Goal: Information Seeking & Learning: Learn about a topic

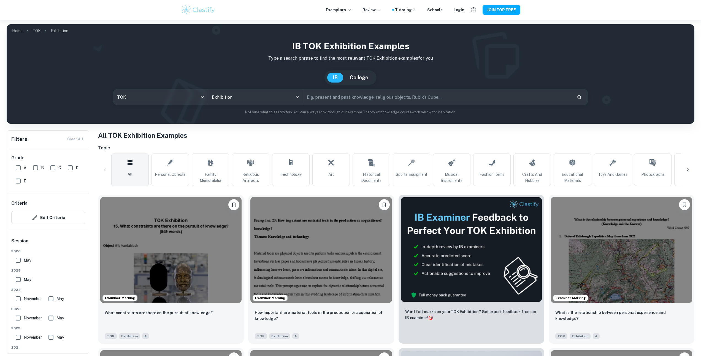
click at [312, 95] on input "text" at bounding box center [437, 96] width 269 height 15
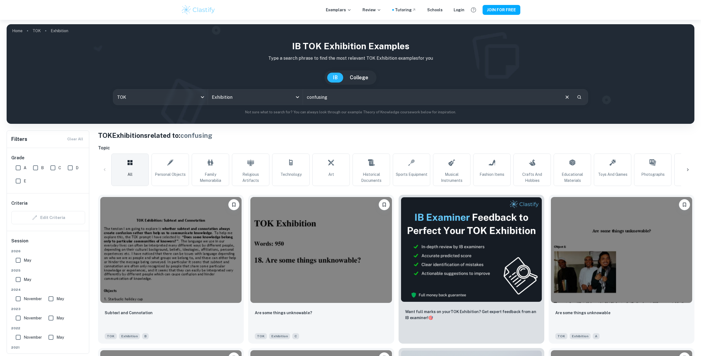
click at [319, 102] on input "confusing" at bounding box center [431, 96] width 257 height 15
paste input "What are the dangers of confusing information with knowledge?"
type input "What are the dangers of confusing information with knowledge?"
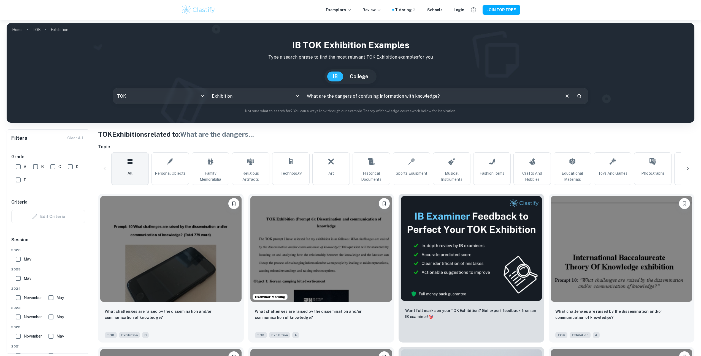
scroll to position [2, 0]
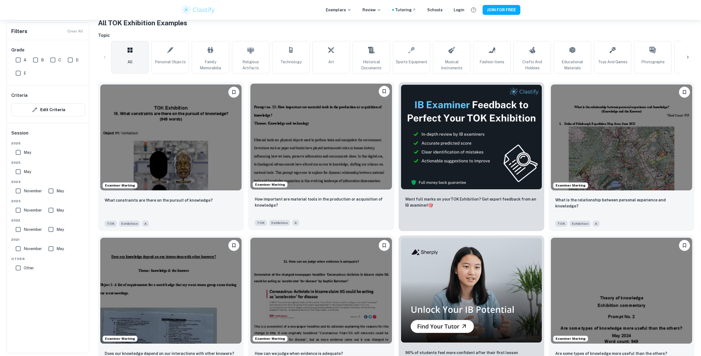
scroll to position [142, 0]
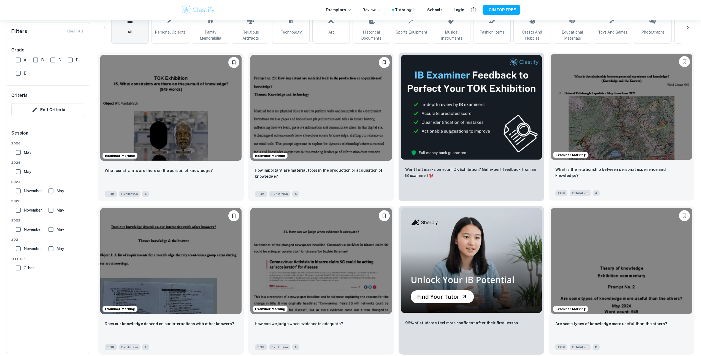
click at [573, 119] on img at bounding box center [621, 107] width 141 height 106
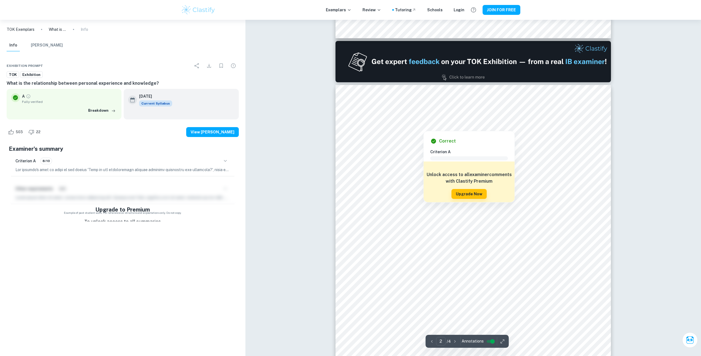
scroll to position [370, 0]
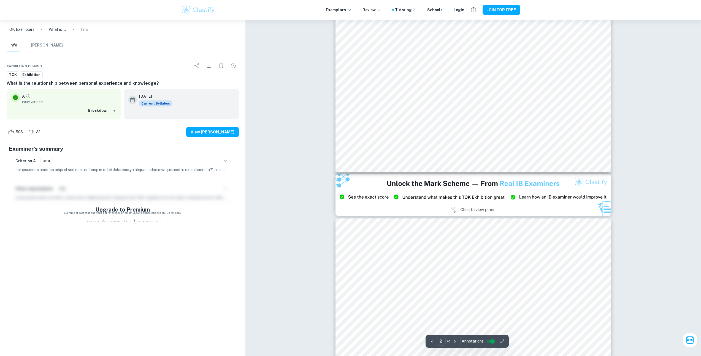
type input "3"
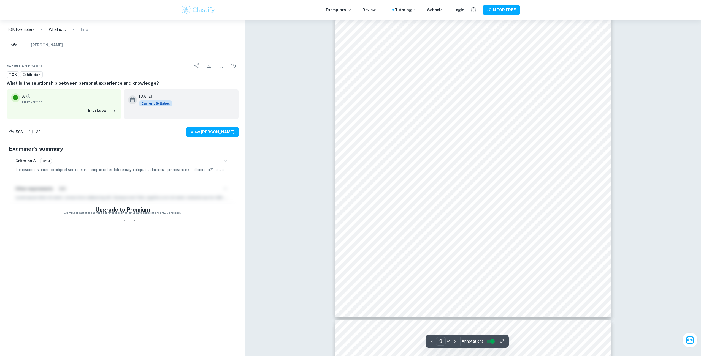
scroll to position [985, 0]
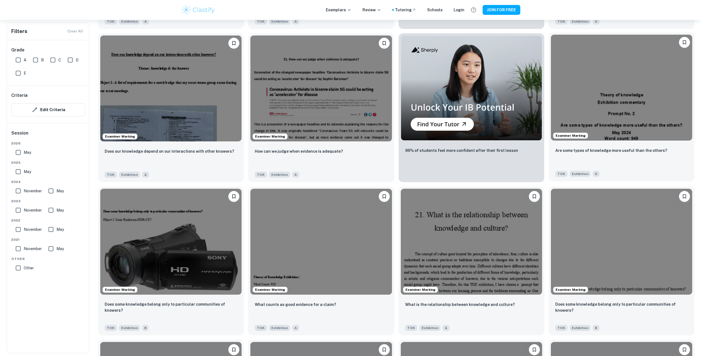
scroll to position [325, 0]
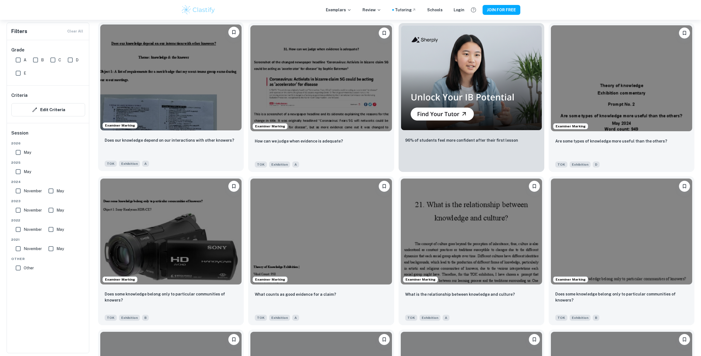
drag, startPoint x: 92, startPoint y: 22, endPoint x: 133, endPoint y: 33, distance: 41.9
click at [121, 12] on div "Exemplars Review Tutoring Schools Login JOIN FOR FREE" at bounding box center [350, 10] width 701 height 20
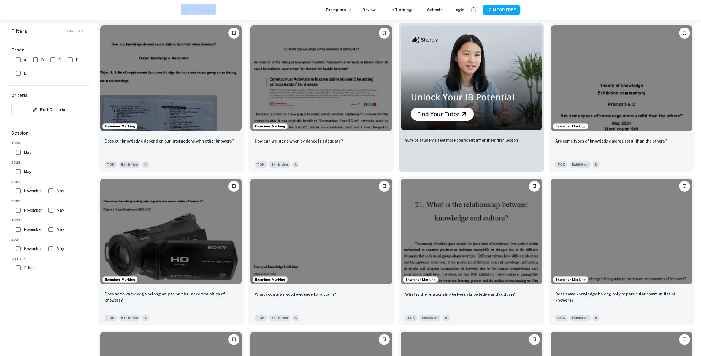
click at [121, 12] on div "Exemplars Review Tutoring Schools Login JOIN FOR FREE" at bounding box center [350, 10] width 701 height 20
click at [116, 14] on div "Exemplars Review Tutoring Schools Login JOIN FOR FREE" at bounding box center [350, 10] width 701 height 20
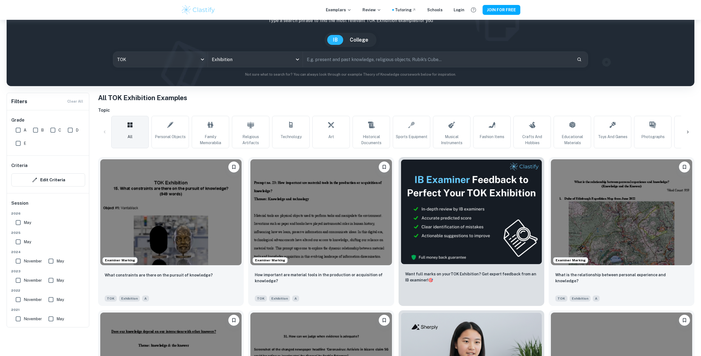
scroll to position [0, 0]
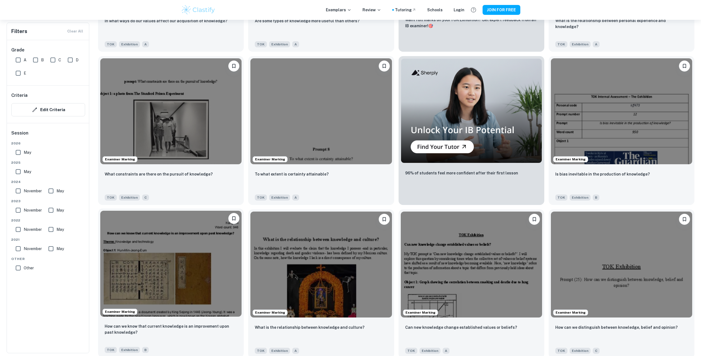
scroll to position [1092, 0]
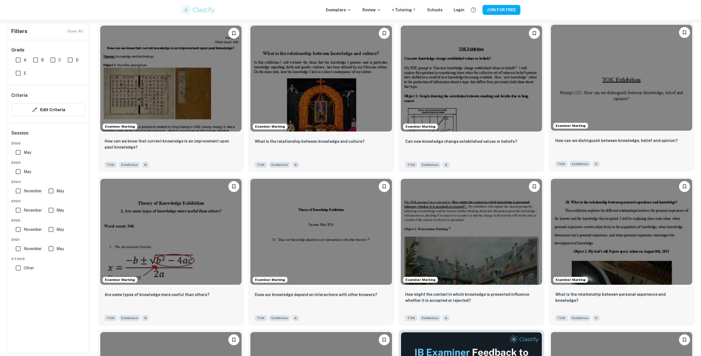
click at [574, 152] on div "How can we distinguish between knowledge, belief and opinion?" at bounding box center [621, 146] width 132 height 19
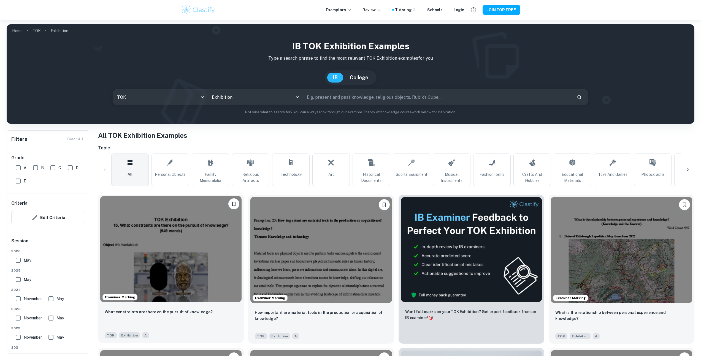
click at [189, 242] on img at bounding box center [170, 249] width 141 height 106
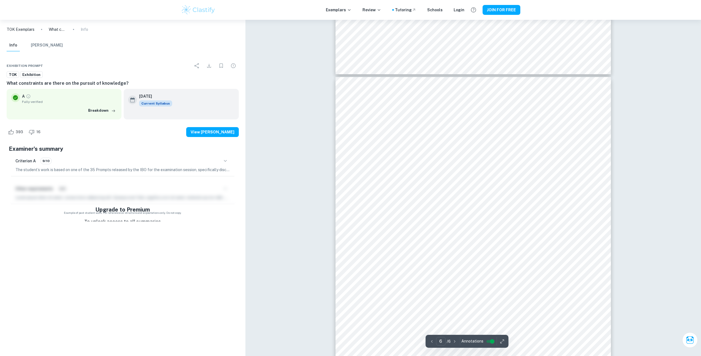
scroll to position [1873, 0]
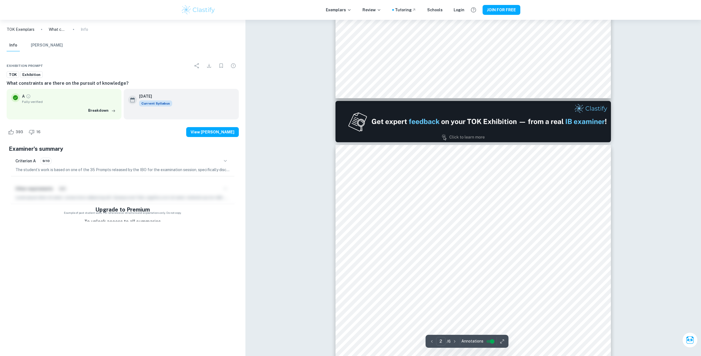
type input "1"
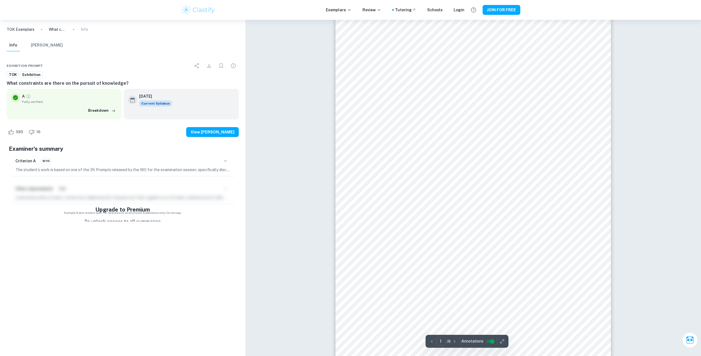
scroll to position [0, 0]
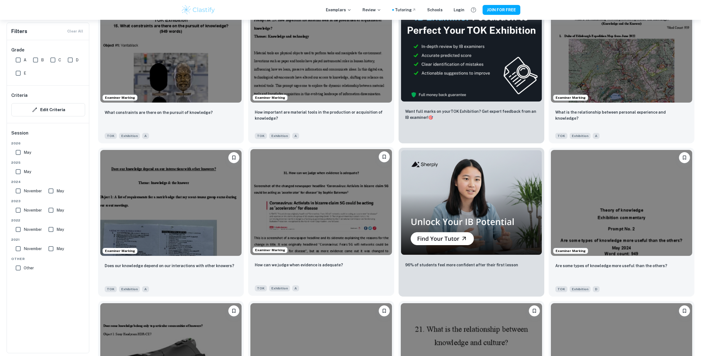
scroll to position [140, 0]
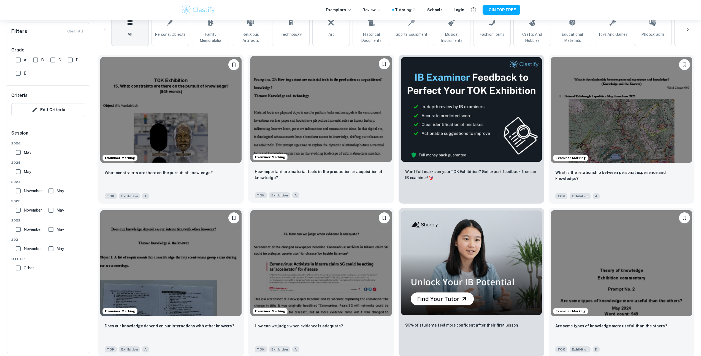
click at [303, 132] on img at bounding box center [320, 109] width 141 height 106
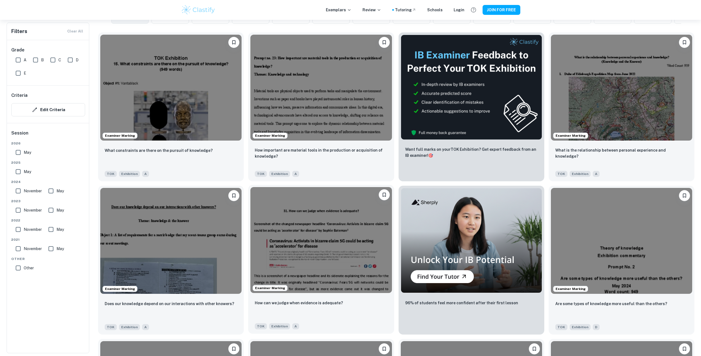
scroll to position [189, 0]
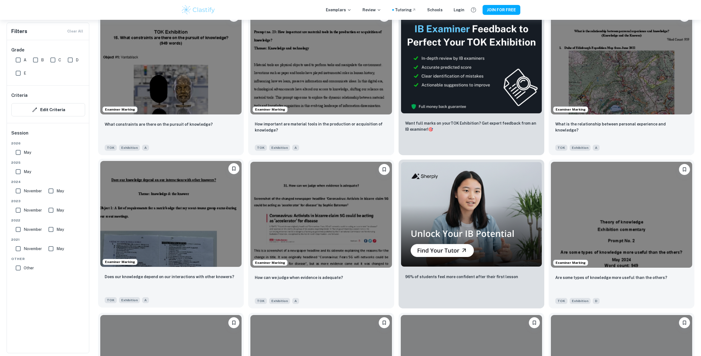
click at [222, 188] on img at bounding box center [170, 214] width 141 height 106
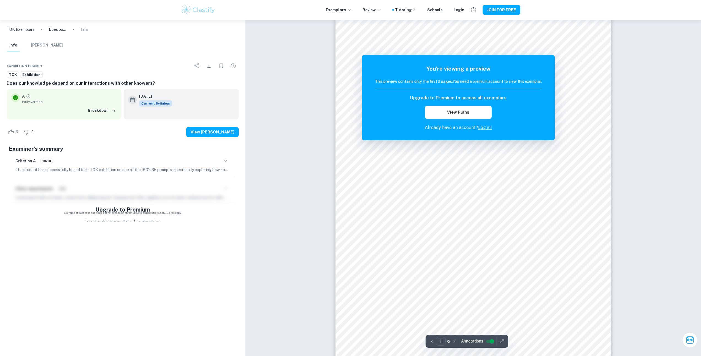
scroll to position [111, 0]
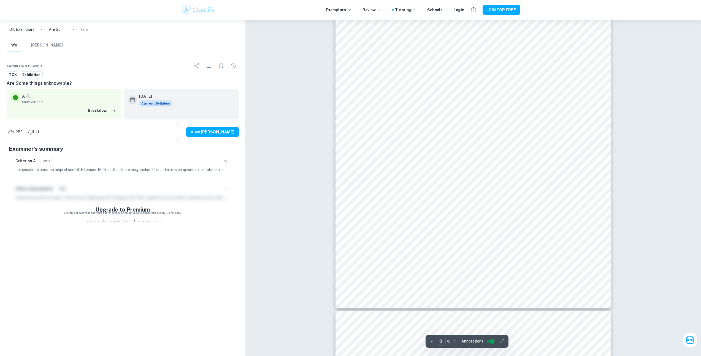
scroll to position [831, 0]
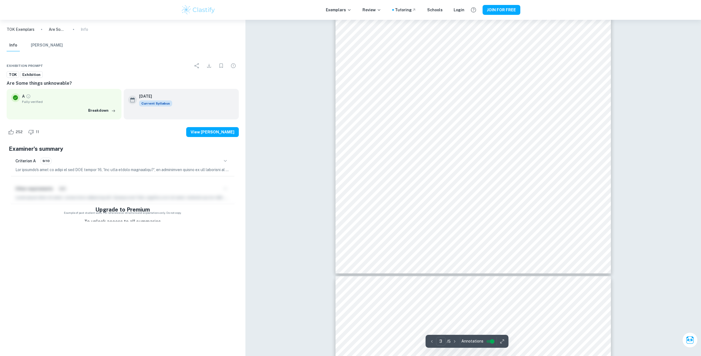
type input "4"
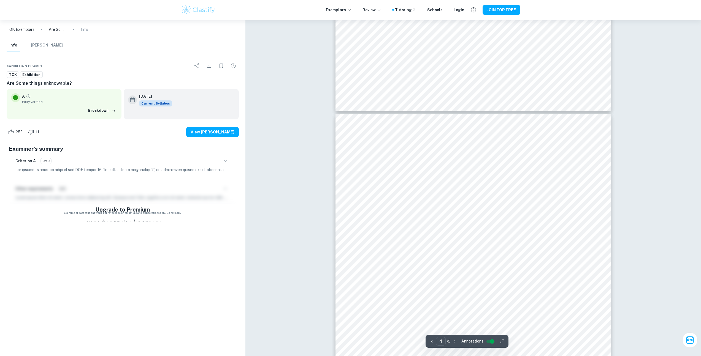
scroll to position [1184, 0]
